Goal: Transaction & Acquisition: Purchase product/service

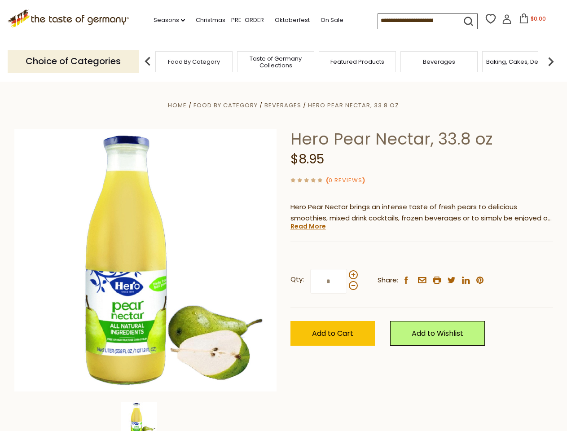
click at [283, 216] on div "Home Food By Category [GEOGRAPHIC_DATA] Hero Pear Nectar, 33.8 oz Hero Pear Nec…" at bounding box center [284, 273] width 553 height 346
click at [166, 20] on link "Seasons dropdown_arrow" at bounding box center [169, 20] width 31 height 10
click at [417, 21] on input at bounding box center [416, 20] width 76 height 13
click at [531, 21] on span "$0.00" at bounding box center [538, 19] width 15 height 8
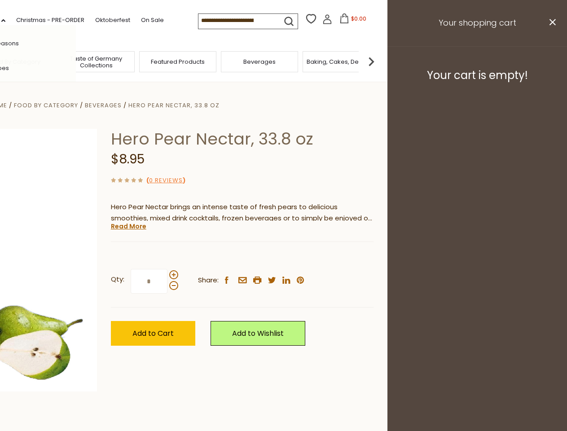
click at [76, 61] on div "All Seasons Recipes Game Day [DATE] [DATE] [DATE][PERSON_NAME] [DATE] Springfes…" at bounding box center [25, 215] width 102 height 381
click at [381, 61] on img at bounding box center [372, 62] width 18 height 18
click at [283, 257] on div "Qty: * Share: facebook email printer twitter linkedin pinterest" at bounding box center [242, 282] width 263 height 52
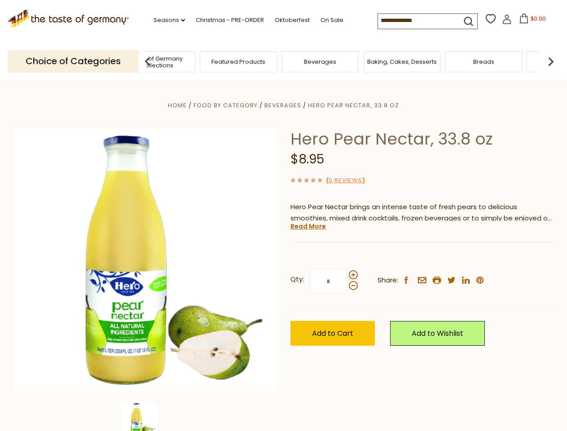
click at [146, 417] on img at bounding box center [139, 421] width 36 height 36
click at [308, 226] on link "Read More" at bounding box center [308, 226] width 35 height 9
